Goal: Information Seeking & Learning: Find specific page/section

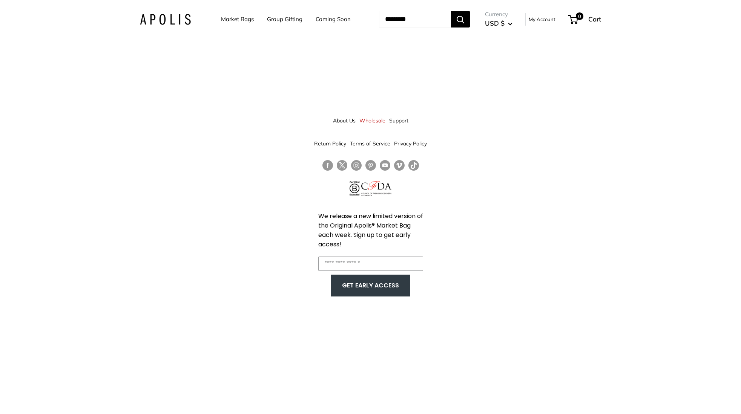
click at [176, 20] on img at bounding box center [165, 19] width 51 height 11
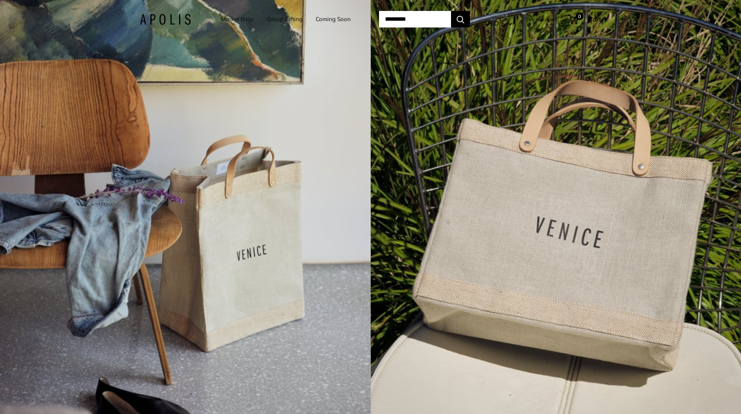
click at [240, 22] on link "Market Bags" at bounding box center [237, 19] width 33 height 11
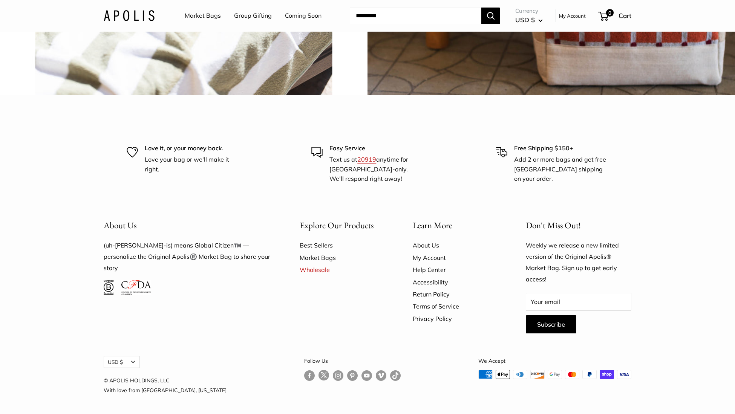
scroll to position [2290, 0]
click at [427, 269] on link "Help Center" at bounding box center [456, 270] width 87 height 12
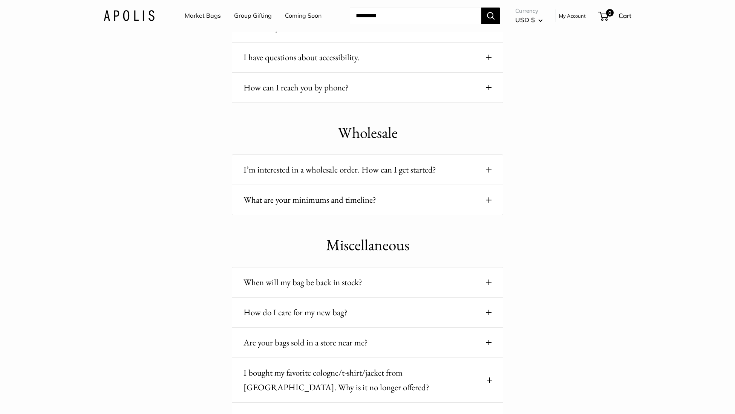
scroll to position [1334, 0]
